Goal: Use online tool/utility: Utilize a website feature to perform a specific function

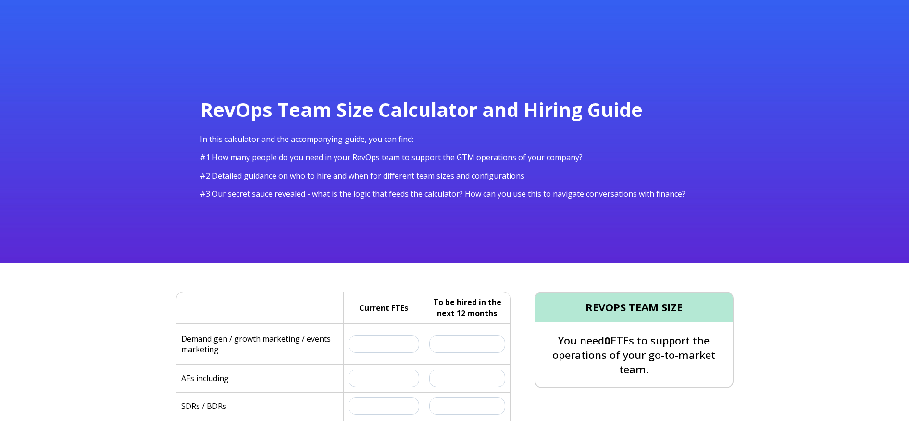
select select "series-c"
select select "8"
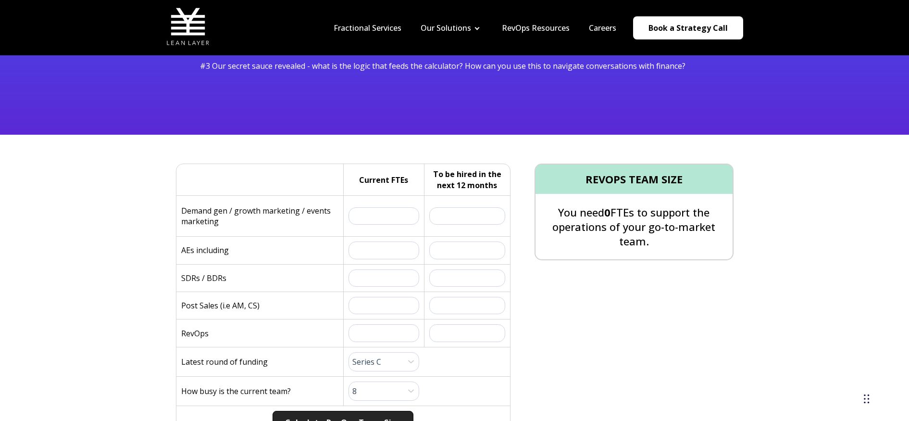
scroll to position [127, 0]
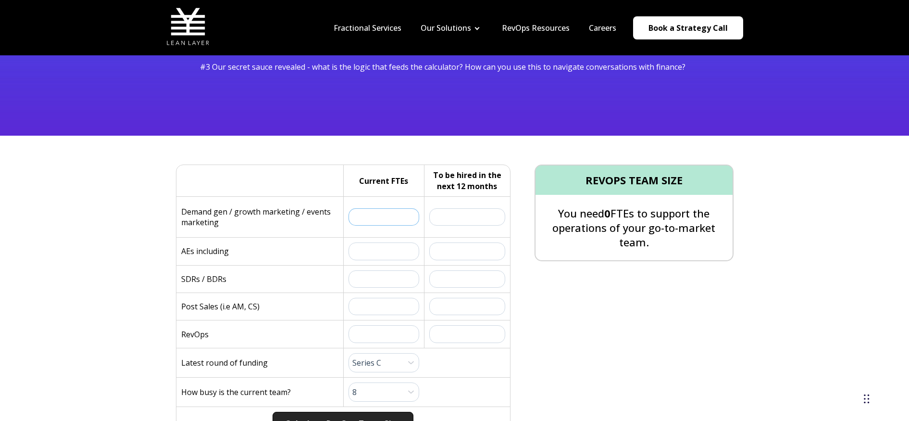
click at [371, 218] on input "text" at bounding box center [383, 216] width 71 height 17
click at [379, 217] on input "text" at bounding box center [383, 216] width 71 height 17
click at [463, 218] on input "text" at bounding box center [467, 216] width 76 height 17
drag, startPoint x: 397, startPoint y: 217, endPoint x: 364, endPoint y: 218, distance: 33.2
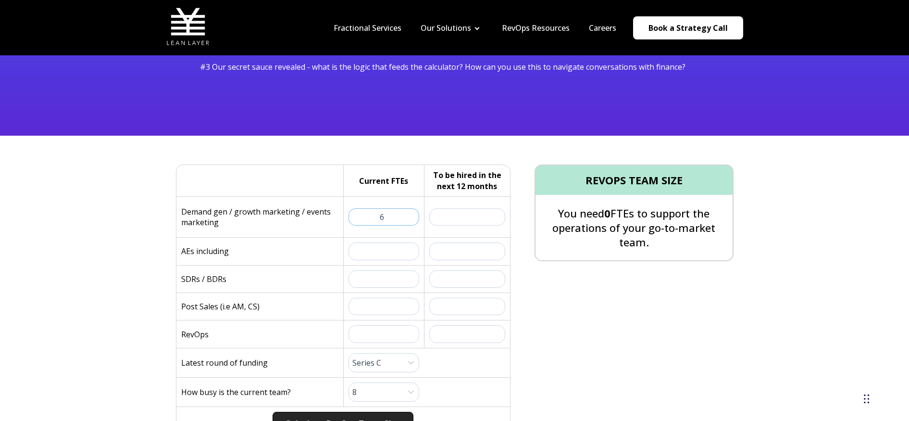
click at [364, 218] on input "6" at bounding box center [383, 216] width 71 height 17
type input "8"
click at [469, 224] on input "text" at bounding box center [467, 216] width 76 height 17
type input "3"
click at [391, 249] on input "text" at bounding box center [383, 250] width 71 height 17
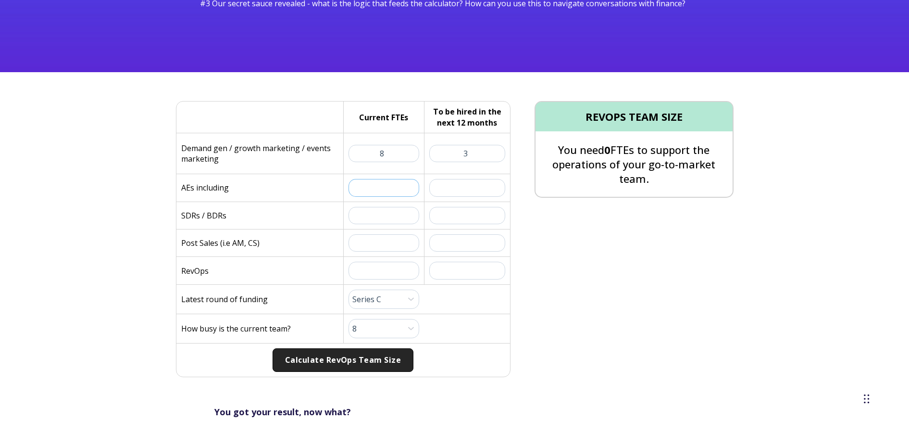
scroll to position [192, 0]
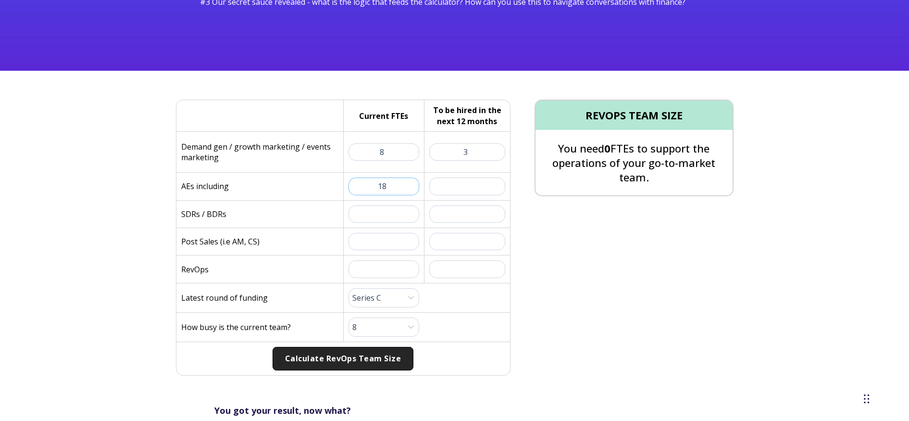
type input "18"
click at [481, 186] on input "text" at bounding box center [467, 185] width 76 height 17
type input "10"
click at [371, 214] on input "text" at bounding box center [383, 213] width 71 height 17
type input "4"
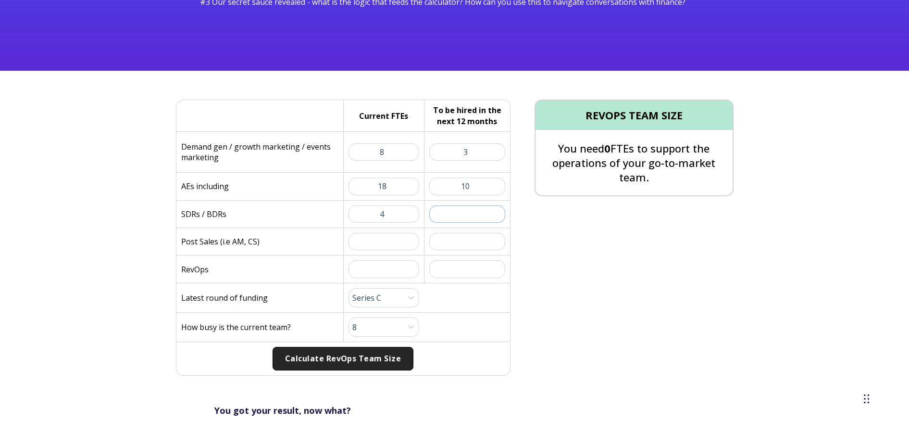
click at [456, 212] on input "text" at bounding box center [467, 213] width 76 height 17
drag, startPoint x: 474, startPoint y: 218, endPoint x: 451, endPoint y: 215, distance: 22.8
click at [451, 215] on input "2" at bounding box center [467, 213] width 76 height 17
click at [406, 240] on input "text" at bounding box center [383, 241] width 71 height 17
drag, startPoint x: 475, startPoint y: 215, endPoint x: 449, endPoint y: 216, distance: 26.0
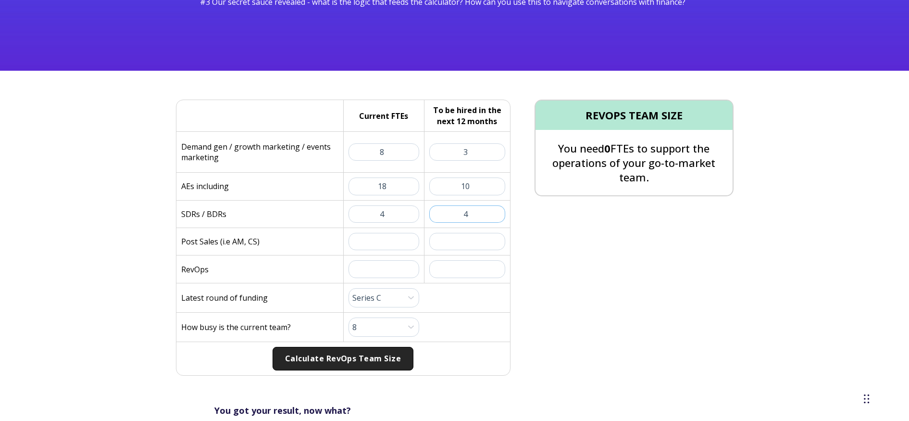
click at [449, 216] on input "4" at bounding box center [467, 213] width 76 height 17
type input "5"
click at [385, 245] on input "text" at bounding box center [383, 241] width 71 height 17
type input "11"
click at [464, 245] on input "text" at bounding box center [467, 241] width 76 height 17
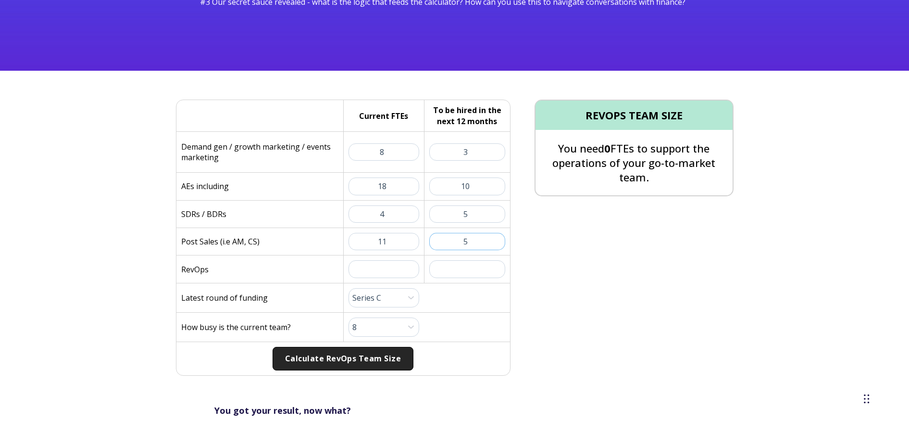
type input "5"
click at [381, 270] on input "text" at bounding box center [383, 268] width 71 height 17
type input "3"
click at [467, 269] on input "text" at bounding box center [467, 268] width 76 height 17
type input "2"
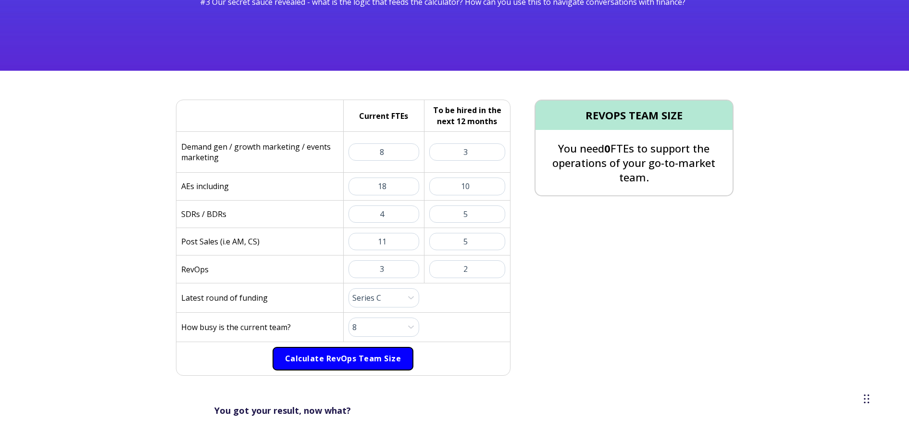
click at [397, 361] on button "Calculate RevOps Team Size" at bounding box center [343, 359] width 141 height 24
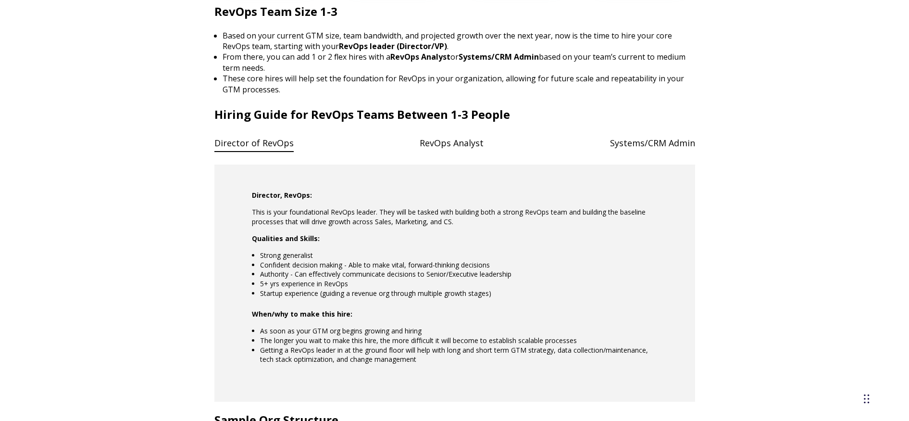
scroll to position [780, 0]
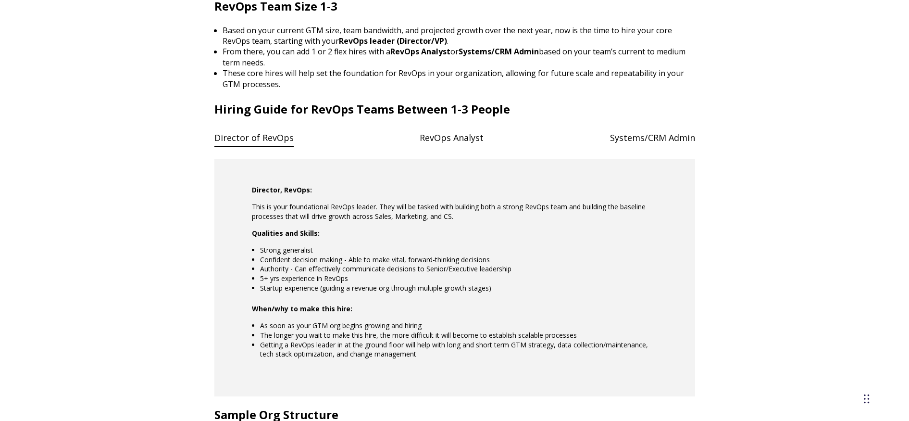
click at [469, 133] on h4 "RevOps Analyst" at bounding box center [452, 138] width 64 height 20
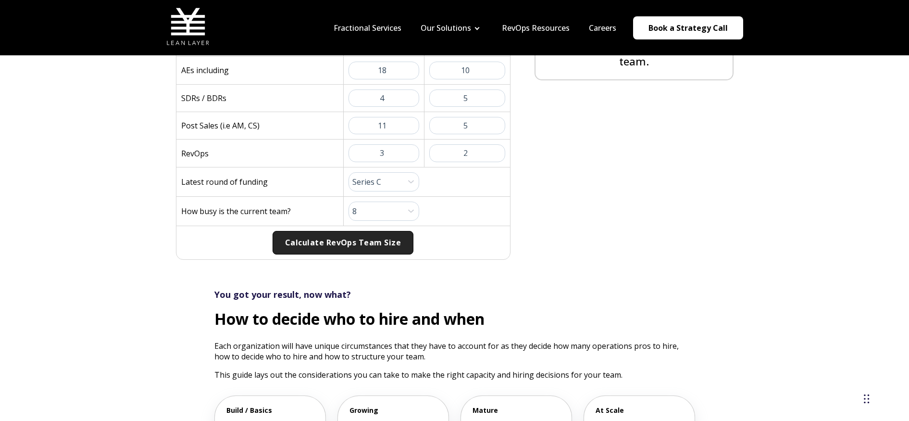
scroll to position [292, 0]
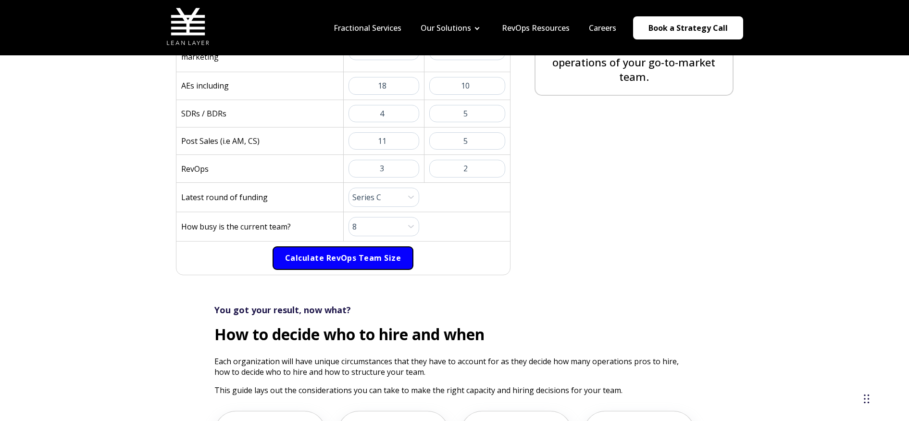
click at [359, 264] on button "Calculate RevOps Team Size" at bounding box center [343, 258] width 141 height 24
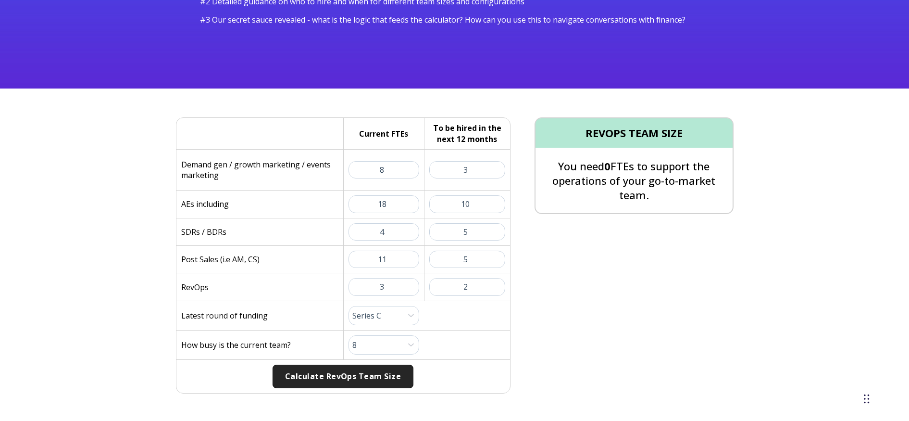
scroll to position [177, 0]
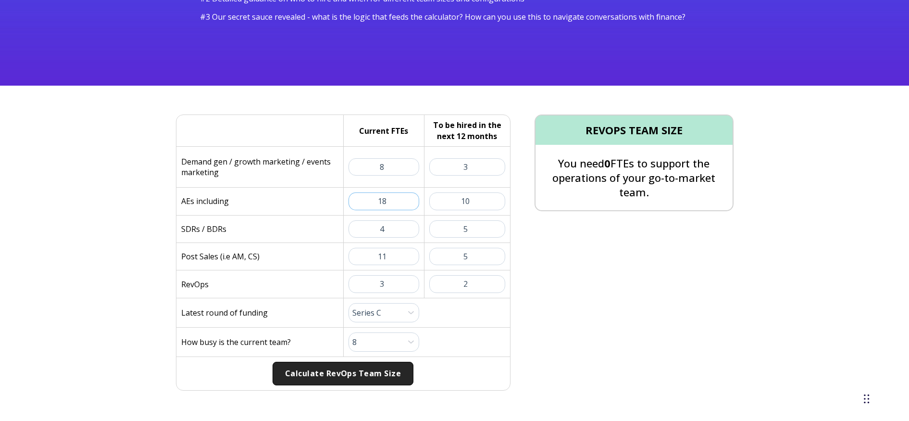
drag, startPoint x: 392, startPoint y: 204, endPoint x: 362, endPoint y: 205, distance: 29.8
click at [362, 205] on input "18" at bounding box center [383, 200] width 71 height 17
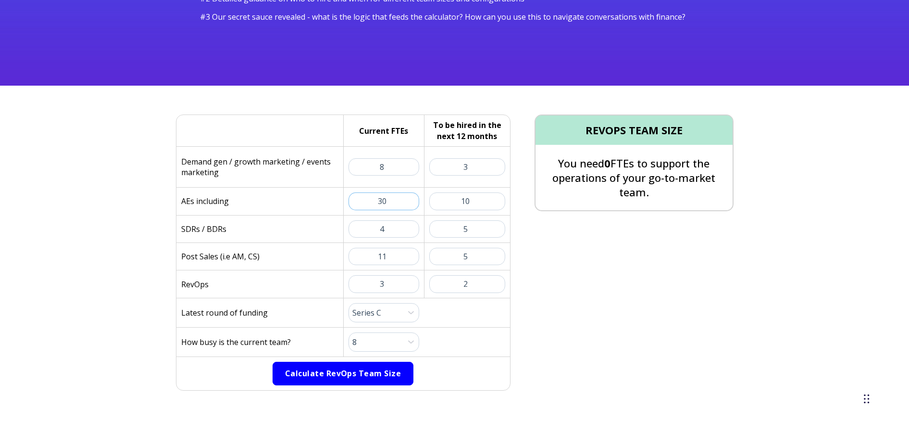
type input "30"
click at [384, 371] on button "Calculate RevOps Team Size" at bounding box center [343, 373] width 141 height 24
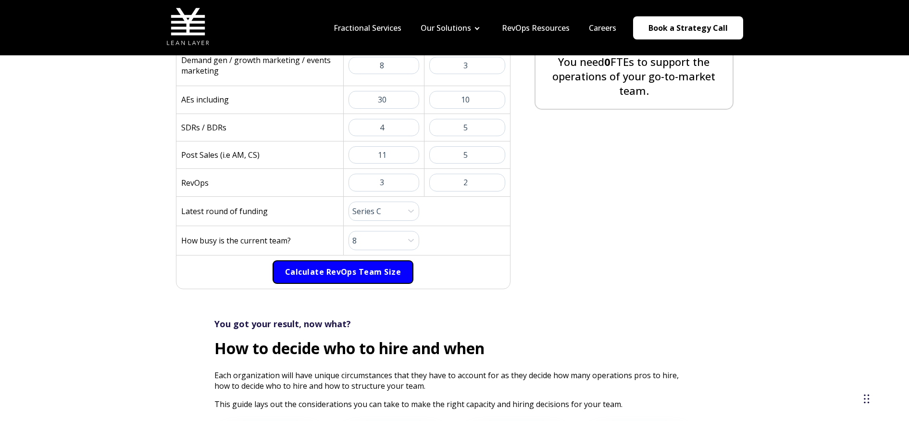
scroll to position [272, 0]
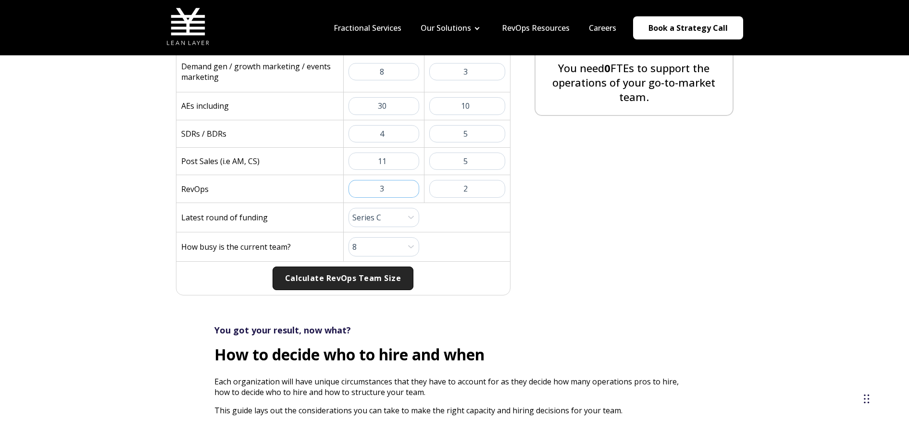
drag, startPoint x: 393, startPoint y: 188, endPoint x: 372, endPoint y: 191, distance: 21.3
click at [372, 191] on input "3" at bounding box center [383, 188] width 71 height 17
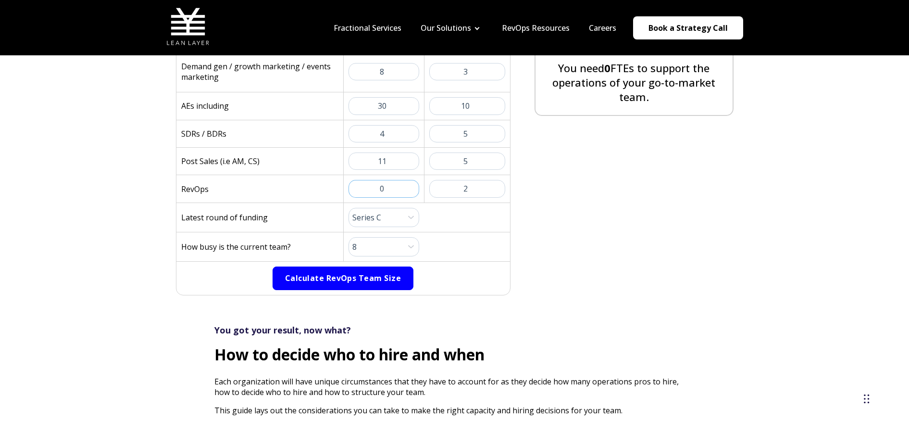
type input "0"
click at [396, 284] on button "Calculate RevOps Team Size" at bounding box center [343, 278] width 141 height 24
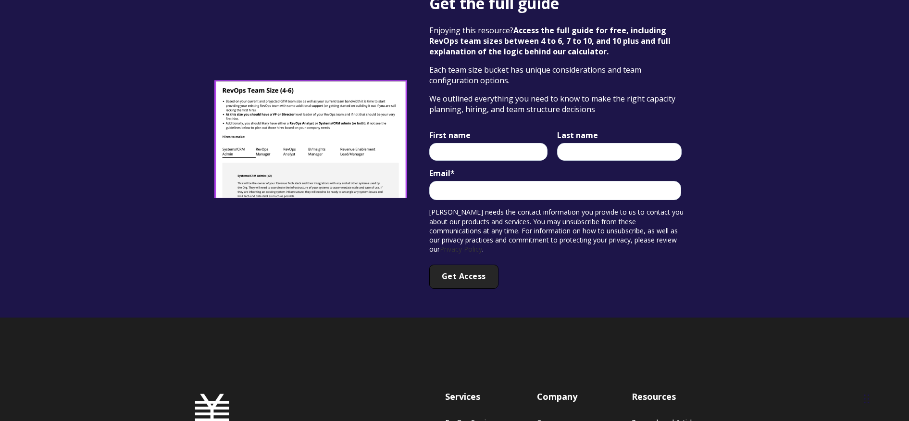
scroll to position [1841, 0]
